Goal: Task Accomplishment & Management: Use online tool/utility

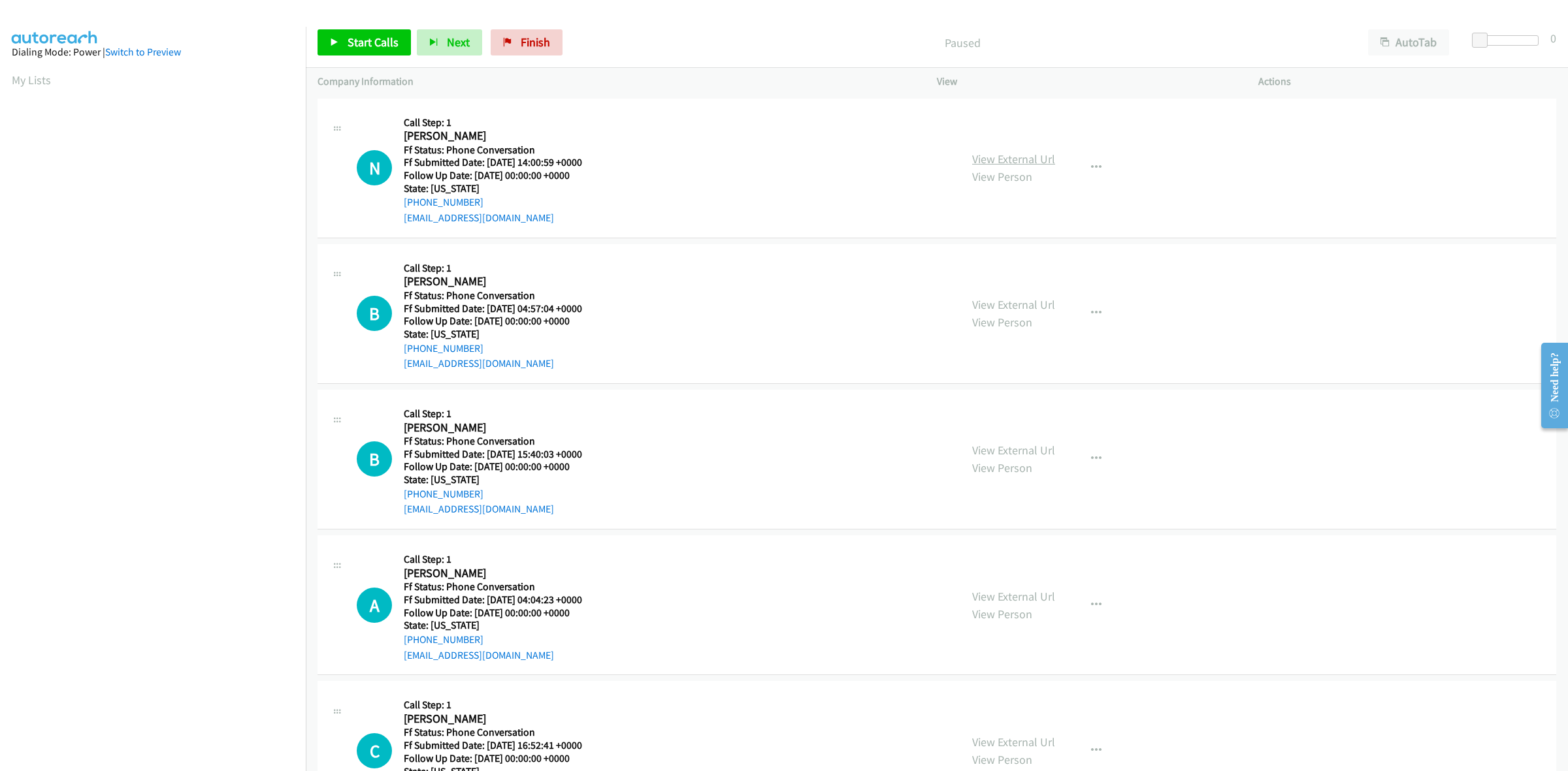
click at [1012, 152] on link "View External Url" at bounding box center [1013, 159] width 83 height 15
click at [1016, 297] on link "View External Url" at bounding box center [1013, 304] width 83 height 15
click at [1036, 445] on link "View External Url" at bounding box center [1013, 449] width 83 height 15
click at [1021, 597] on link "View External Url" at bounding box center [1013, 596] width 83 height 15
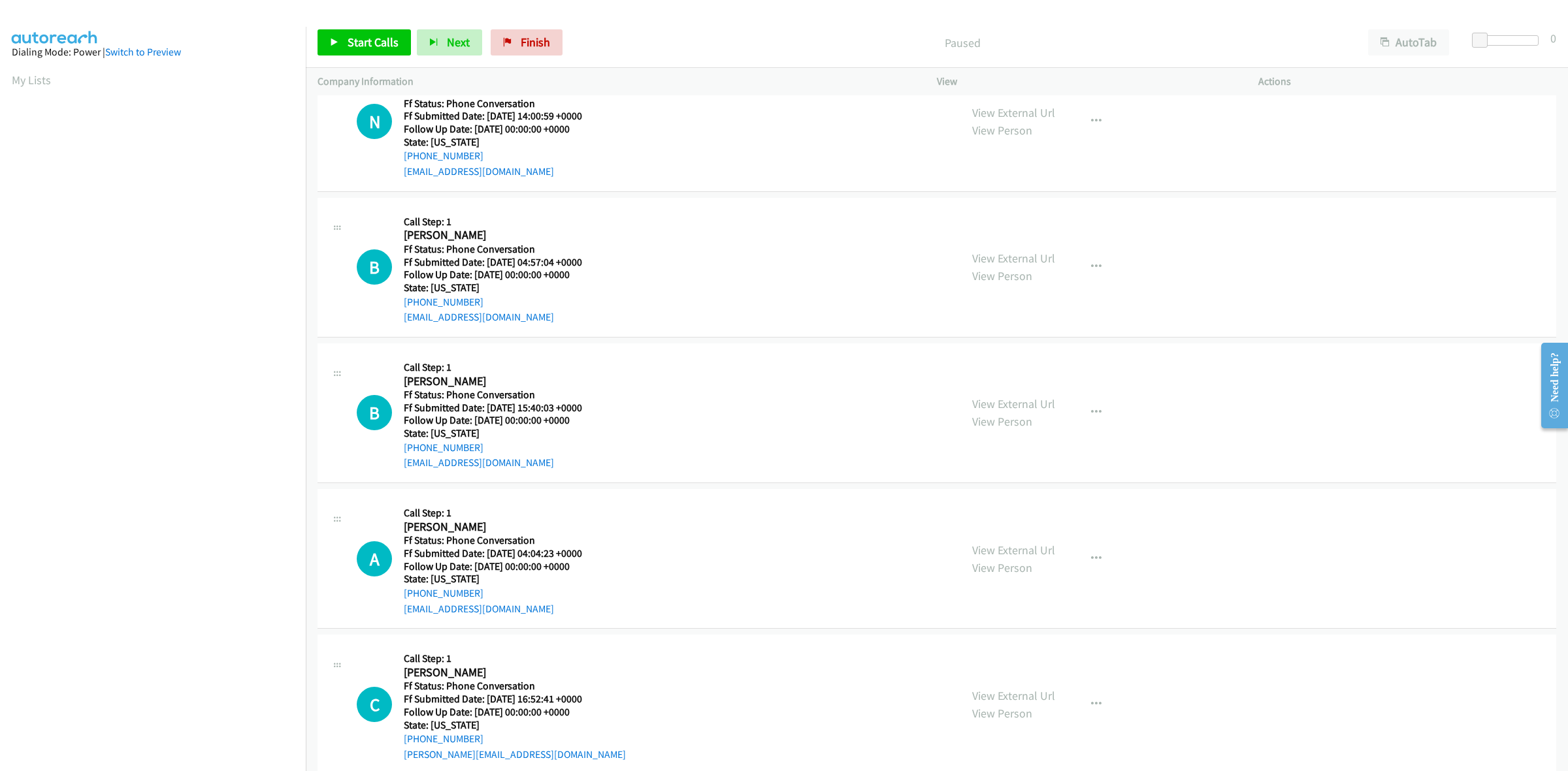
scroll to position [72, 0]
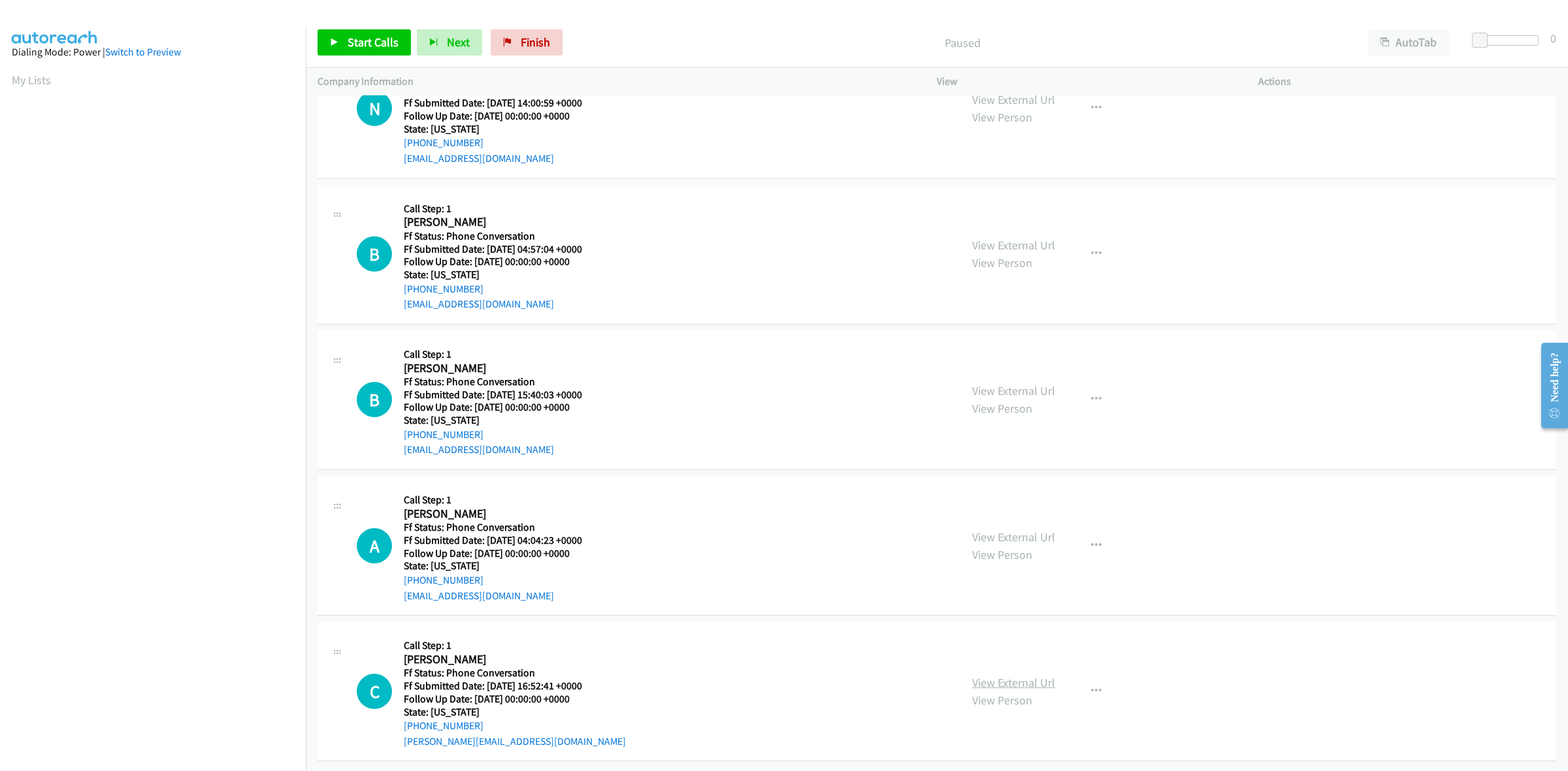
click at [1030, 676] on link "View External Url" at bounding box center [1013, 683] width 83 height 15
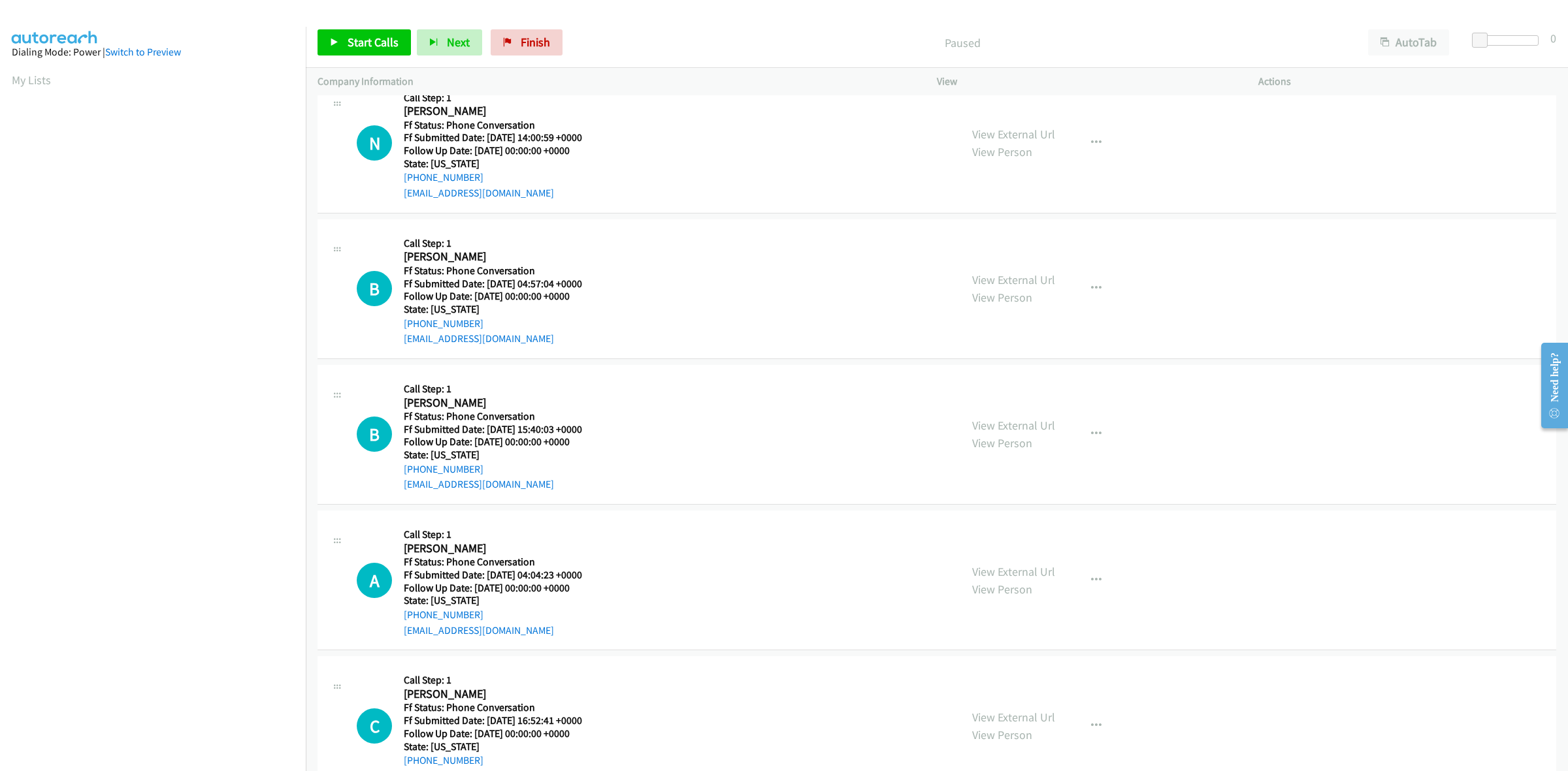
scroll to position [0, 0]
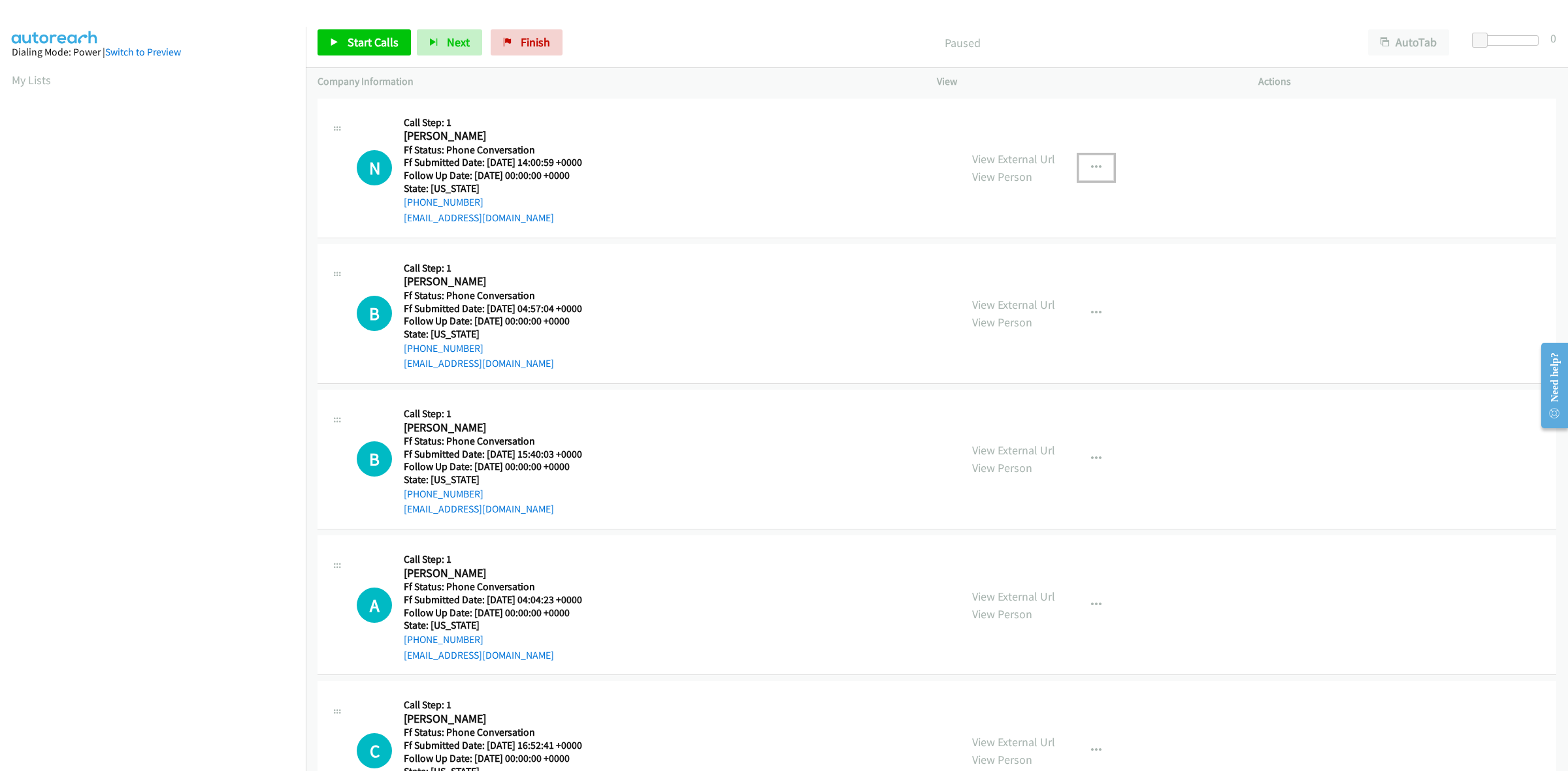
click at [1091, 163] on icon "button" at bounding box center [1096, 167] width 10 height 10
click at [998, 260] on link "Skip Call" at bounding box center [1026, 253] width 174 height 26
click at [1095, 308] on button "button" at bounding box center [1097, 314] width 36 height 26
click at [993, 398] on link "Skip Call" at bounding box center [1026, 399] width 174 height 26
click at [1091, 455] on icon "button" at bounding box center [1096, 459] width 10 height 10
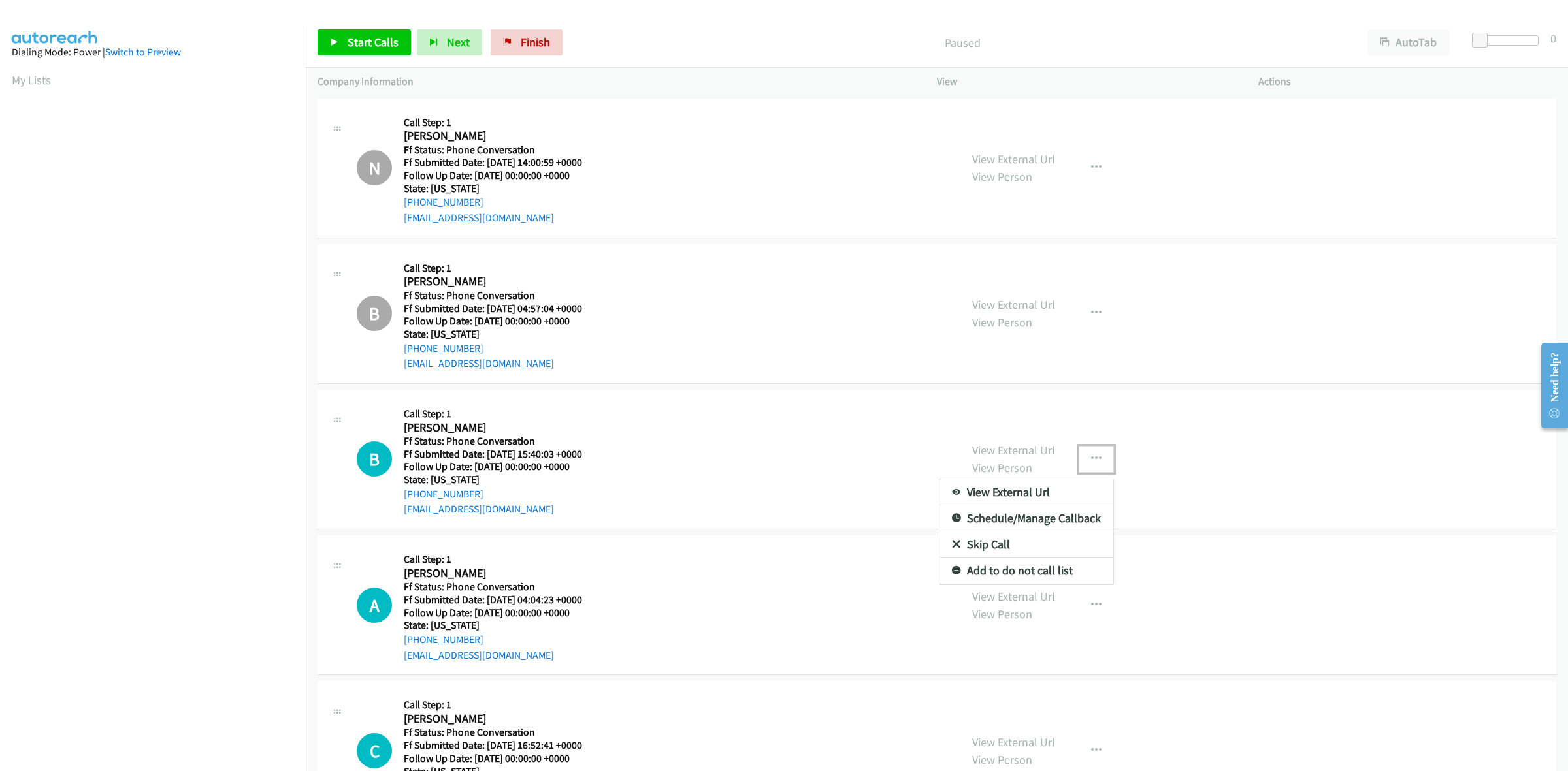
click at [987, 546] on link "Skip Call" at bounding box center [1026, 545] width 174 height 26
click at [1095, 602] on button "button" at bounding box center [1097, 605] width 36 height 26
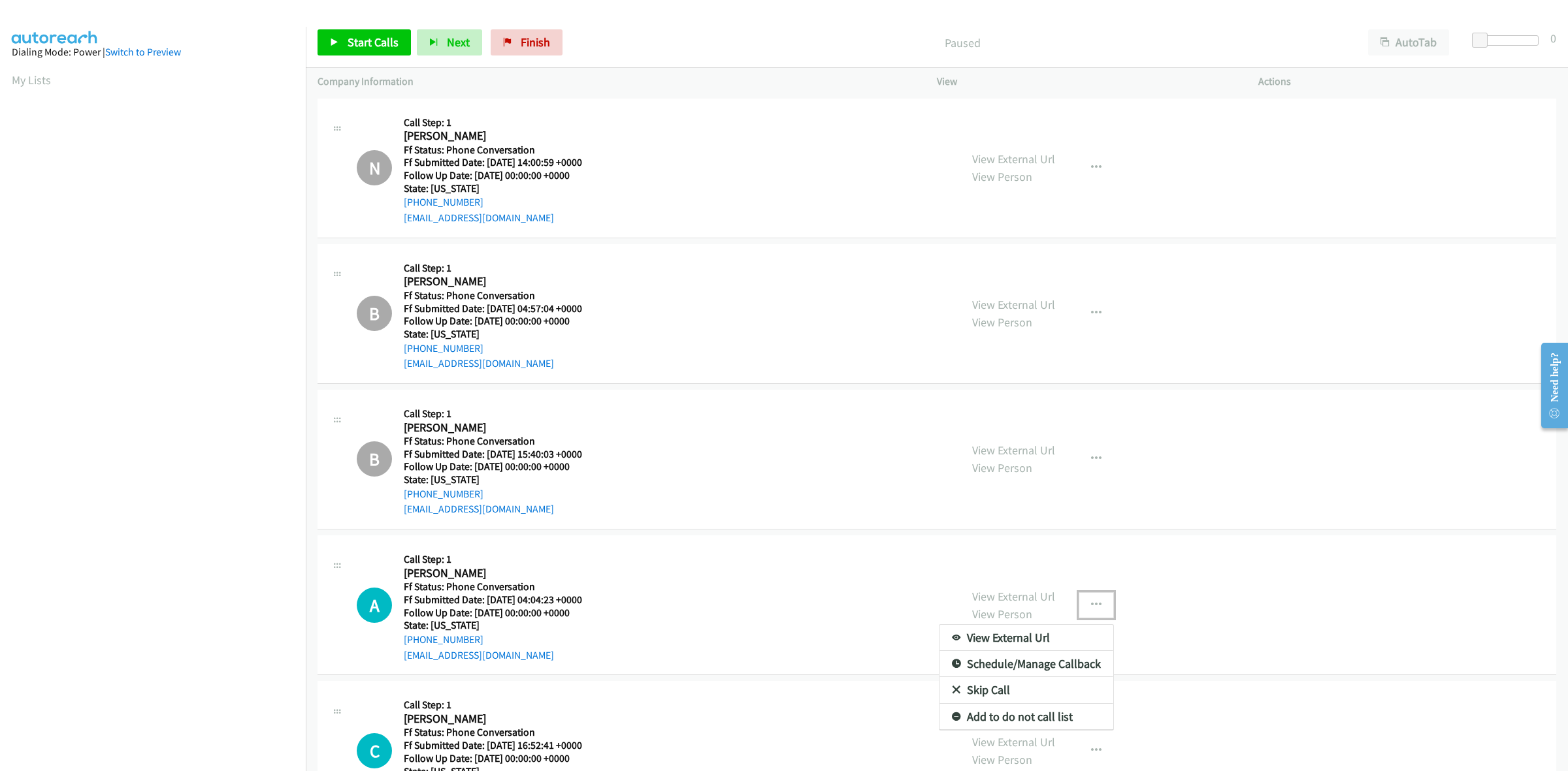
click at [994, 681] on link "Skip Call" at bounding box center [1026, 690] width 174 height 26
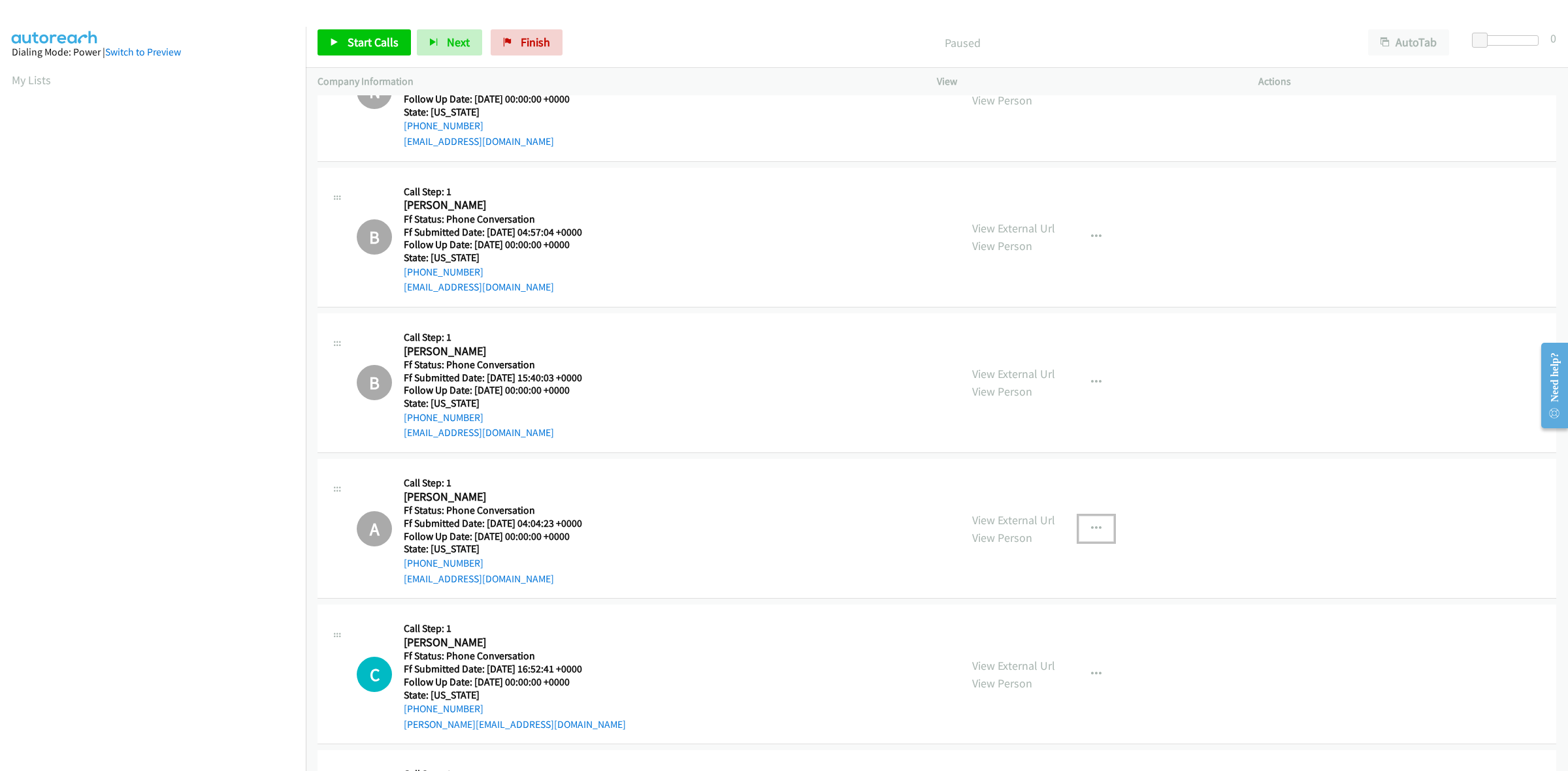
scroll to position [217, 0]
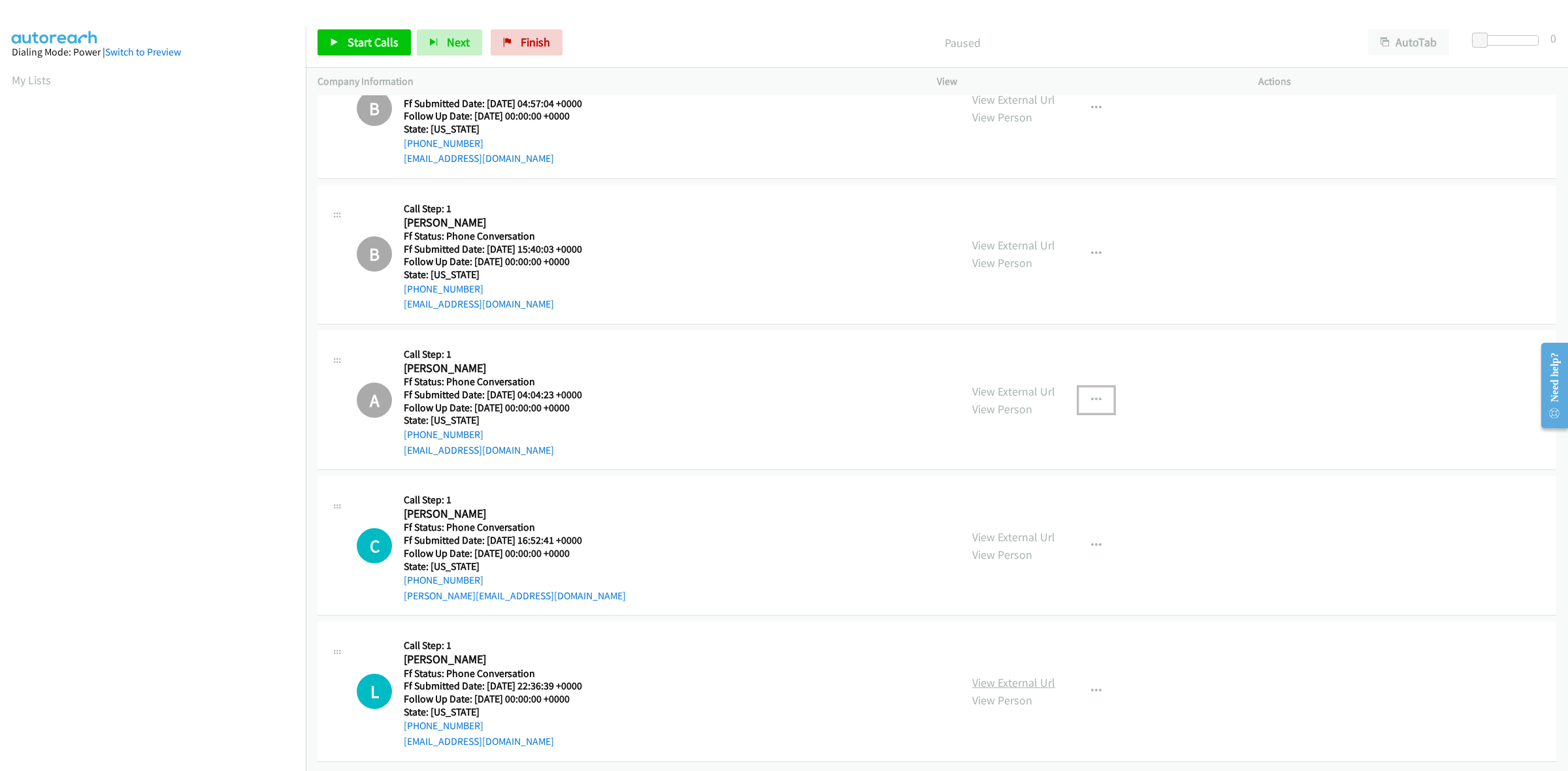
click at [1000, 676] on link "View External Url" at bounding box center [1013, 683] width 83 height 15
click at [360, 37] on span "Start Calls" at bounding box center [373, 42] width 51 height 15
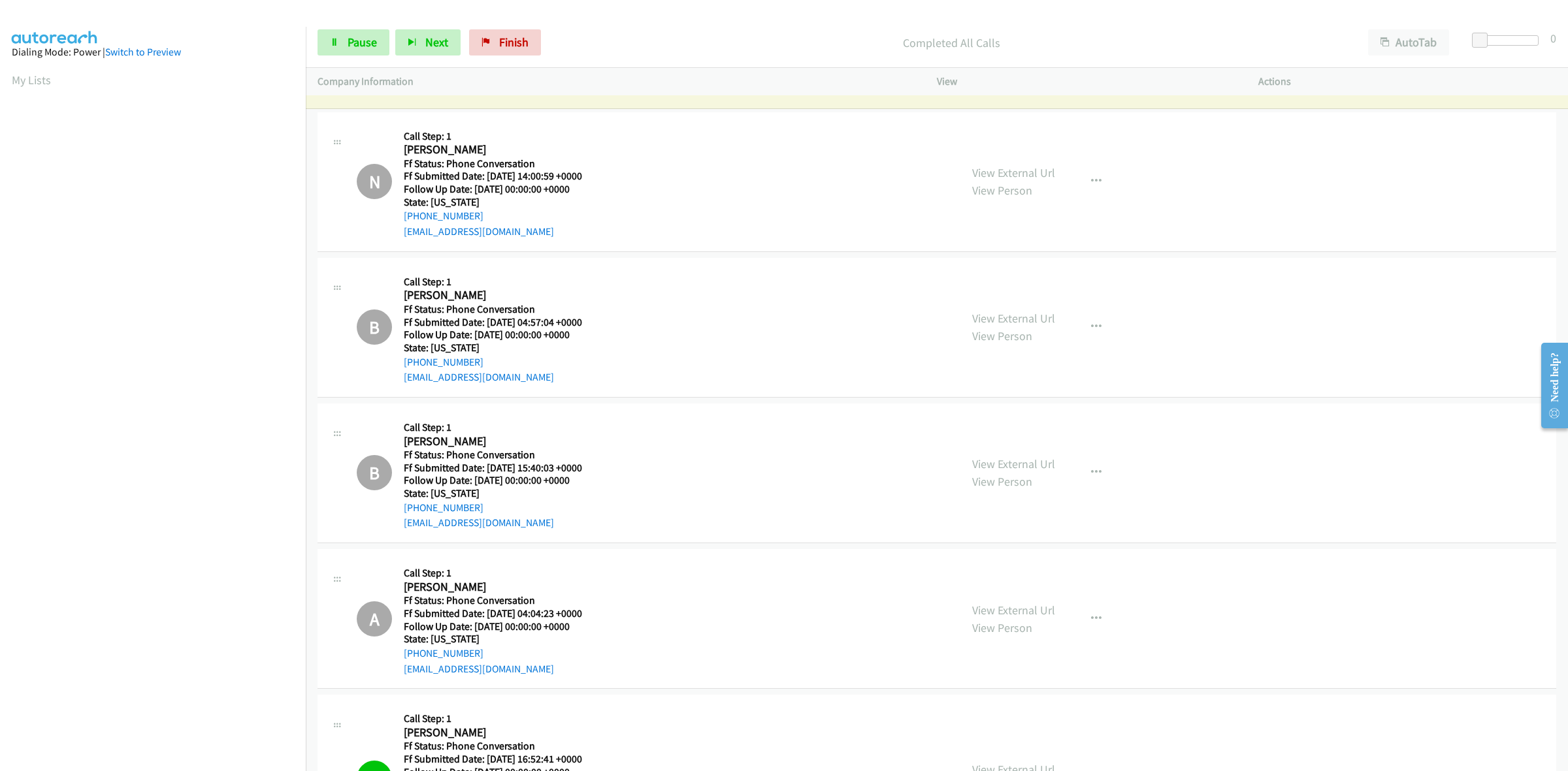
scroll to position [0, 0]
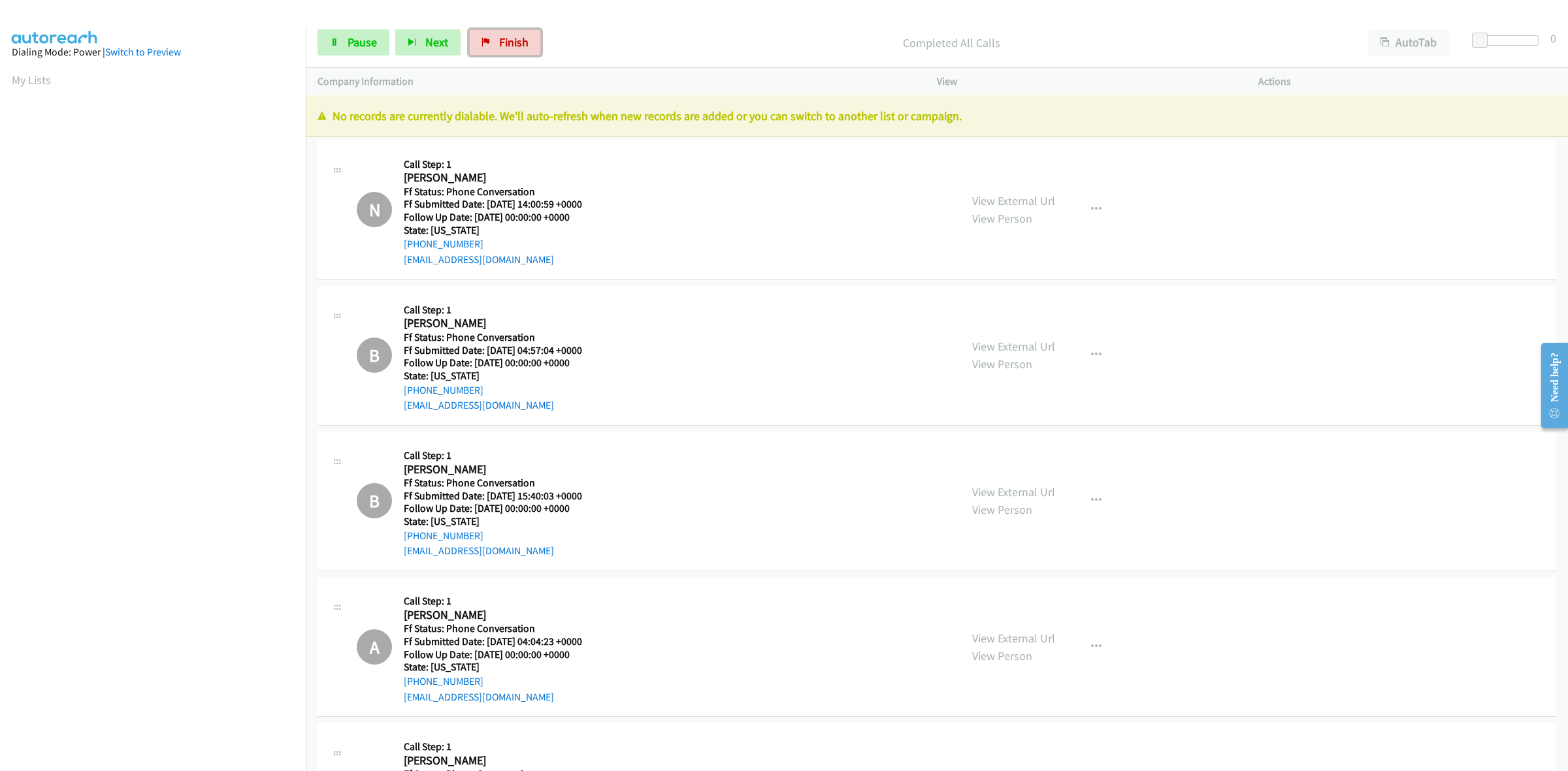
drag, startPoint x: 514, startPoint y: 48, endPoint x: 880, endPoint y: 48, distance: 366.0
click at [514, 48] on span "Finish" at bounding box center [514, 42] width 29 height 15
